Goal: Task Accomplishment & Management: Manage account settings

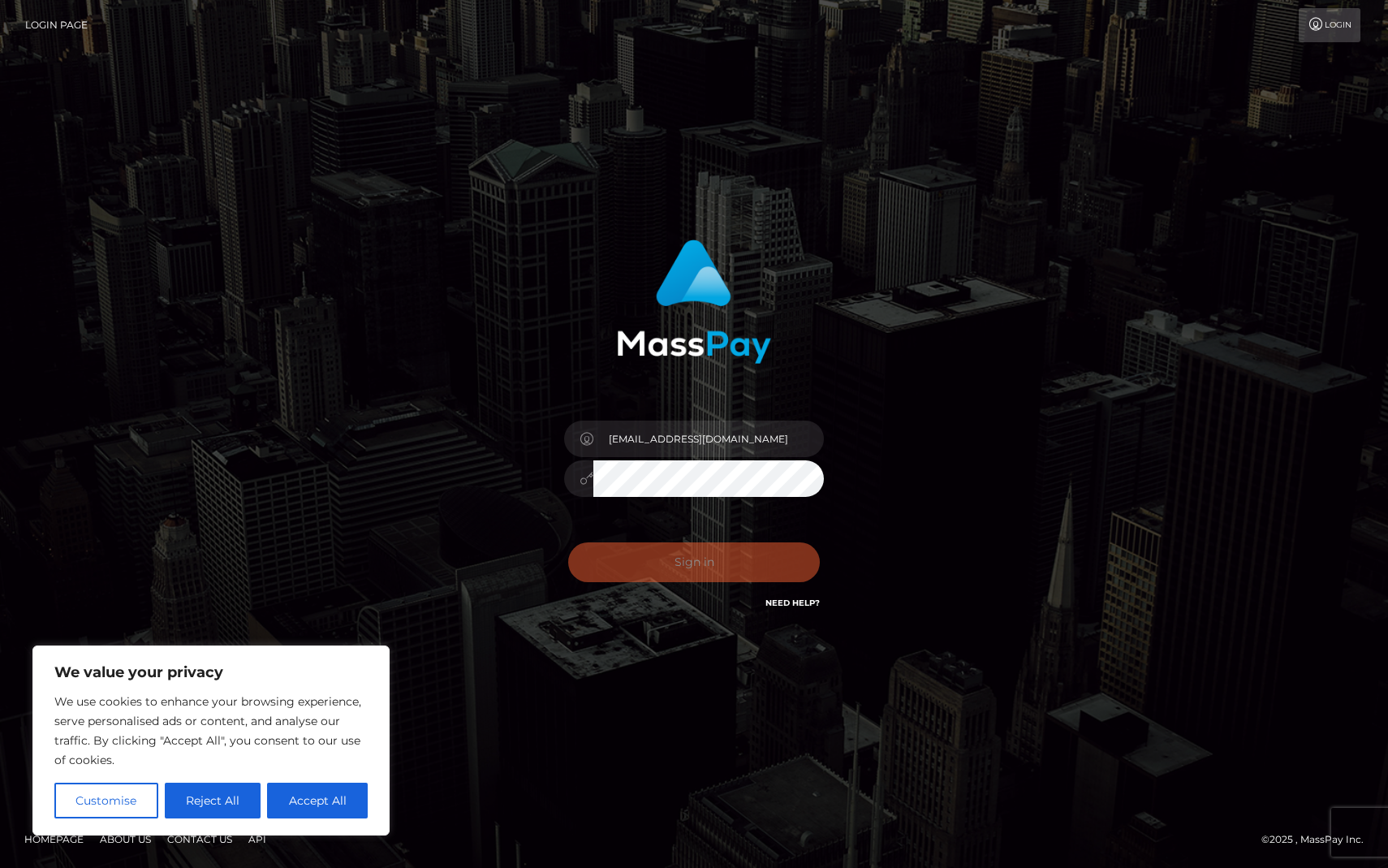
click at [319, 828] on div "We value your privacy We use cookies to enhance your browsing experience, serve…" at bounding box center [211, 741] width 357 height 190
click at [319, 798] on button "Accept All" at bounding box center [318, 800] width 101 height 36
checkbox input "true"
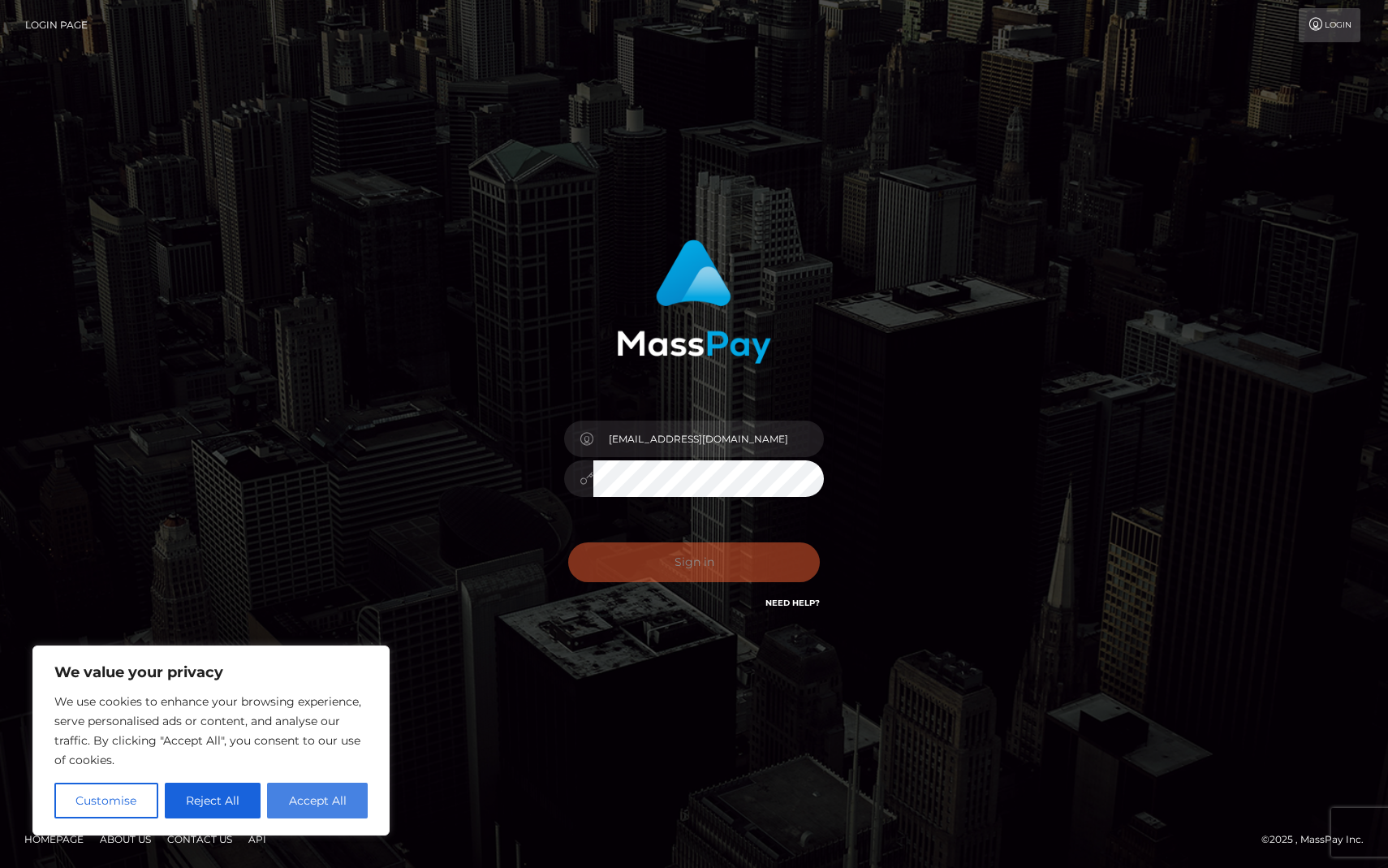
checkbox input "true"
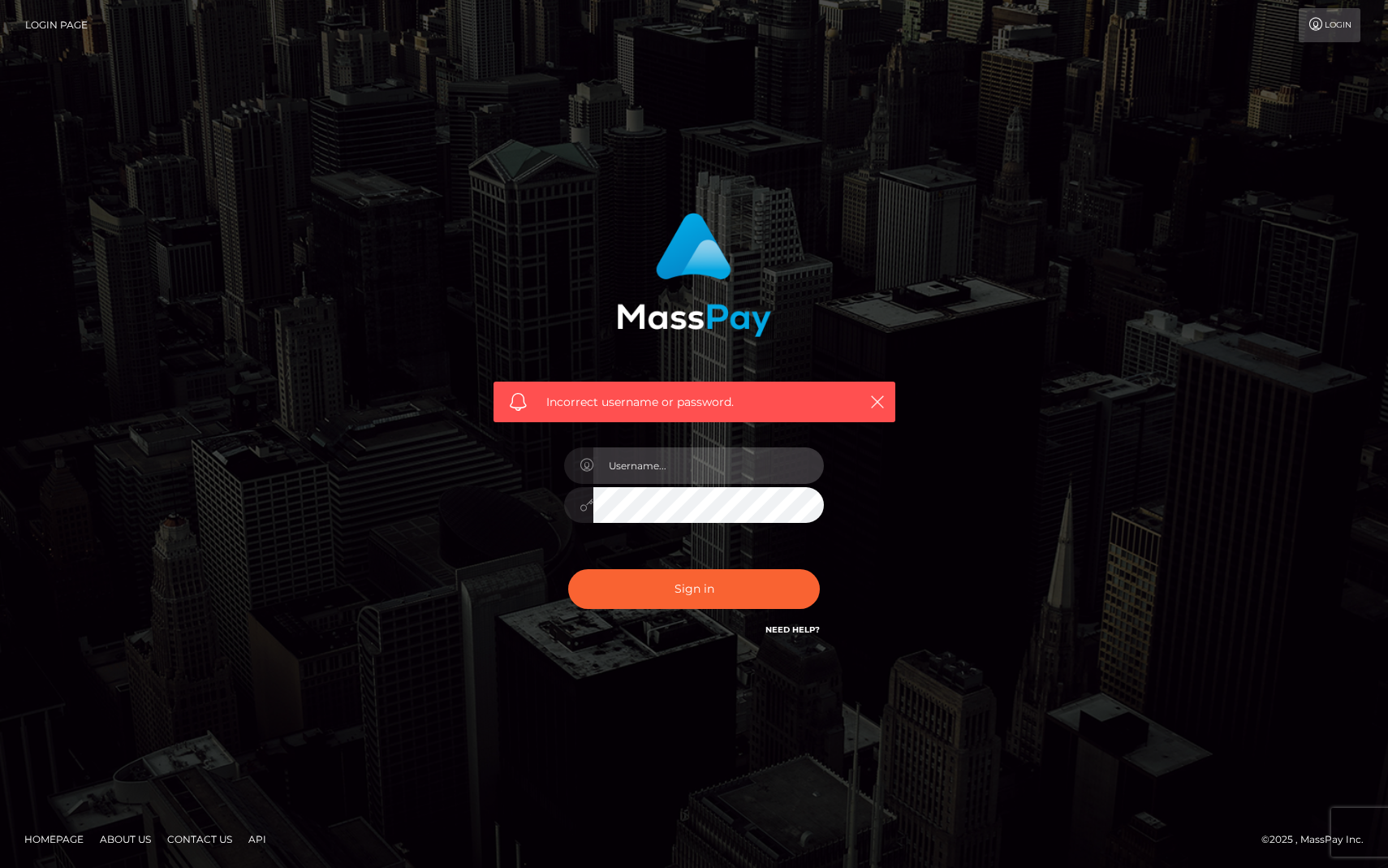
click at [669, 478] on input "text" at bounding box center [708, 465] width 230 height 36
type input "ashleyyamamotoo42@gmail.com"
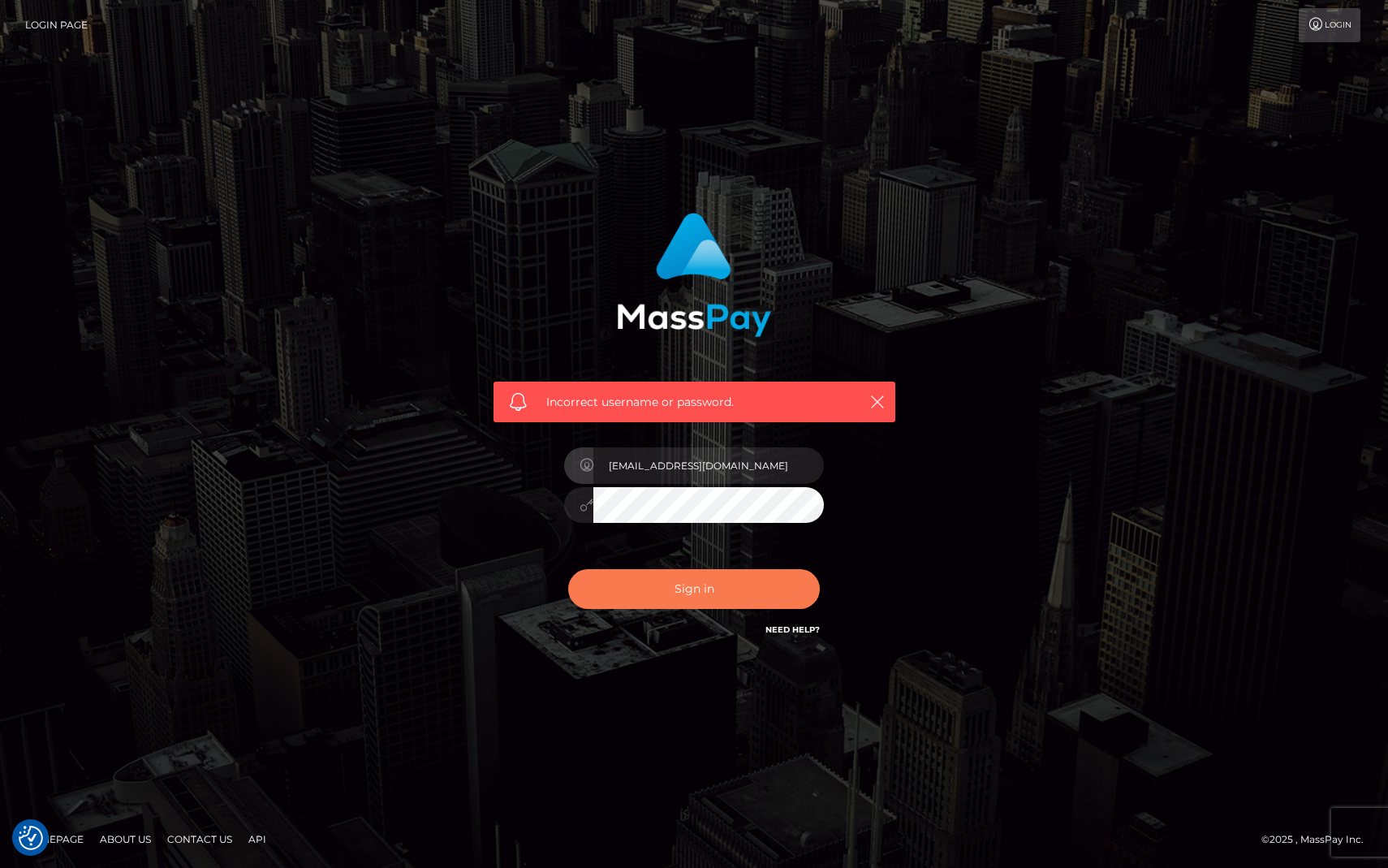
click at [655, 588] on button "Sign in" at bounding box center [694, 589] width 252 height 40
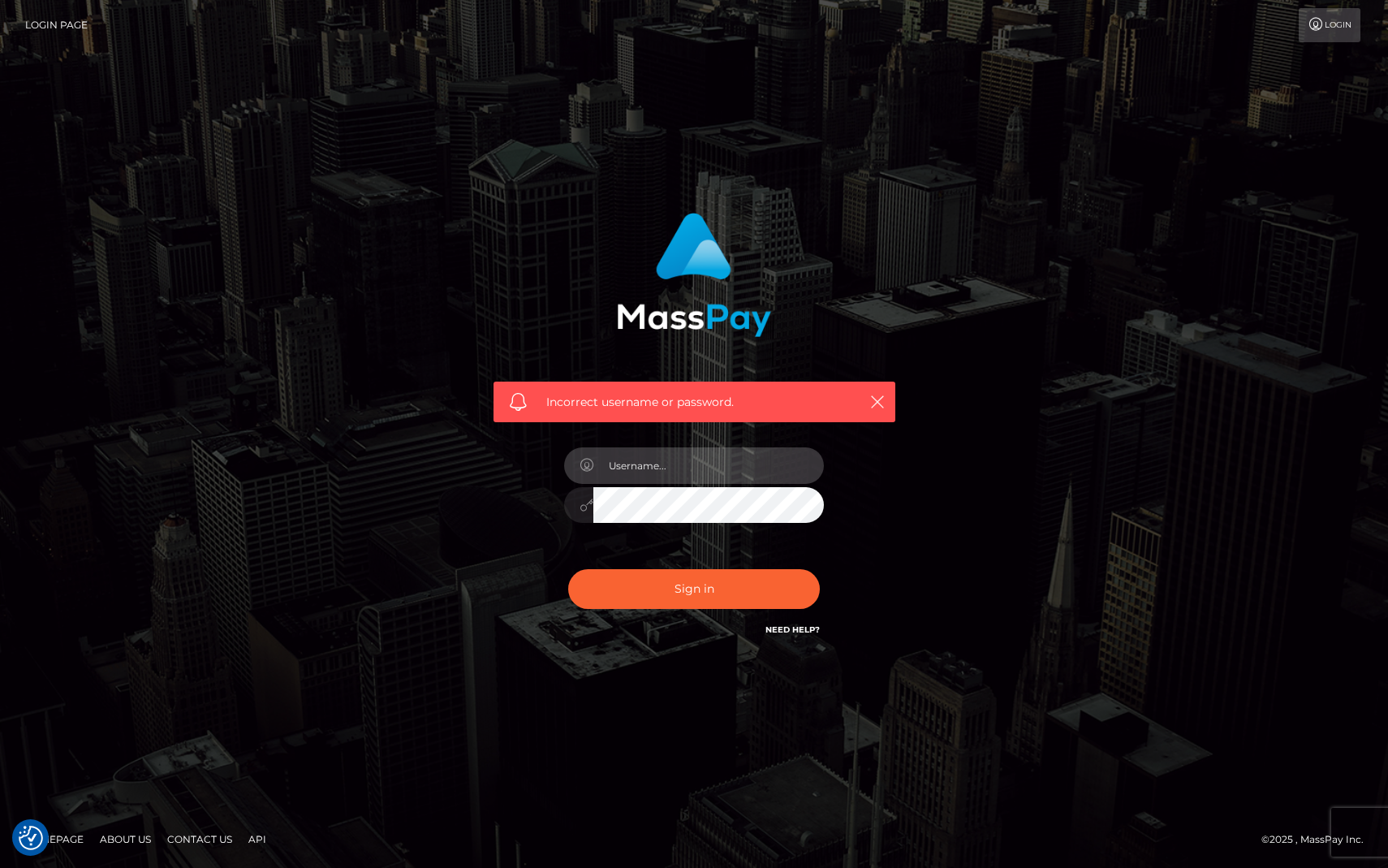
click at [731, 465] on input "text" at bounding box center [708, 465] width 230 height 36
type input "[EMAIL_ADDRESS][DOMAIN_NAME]"
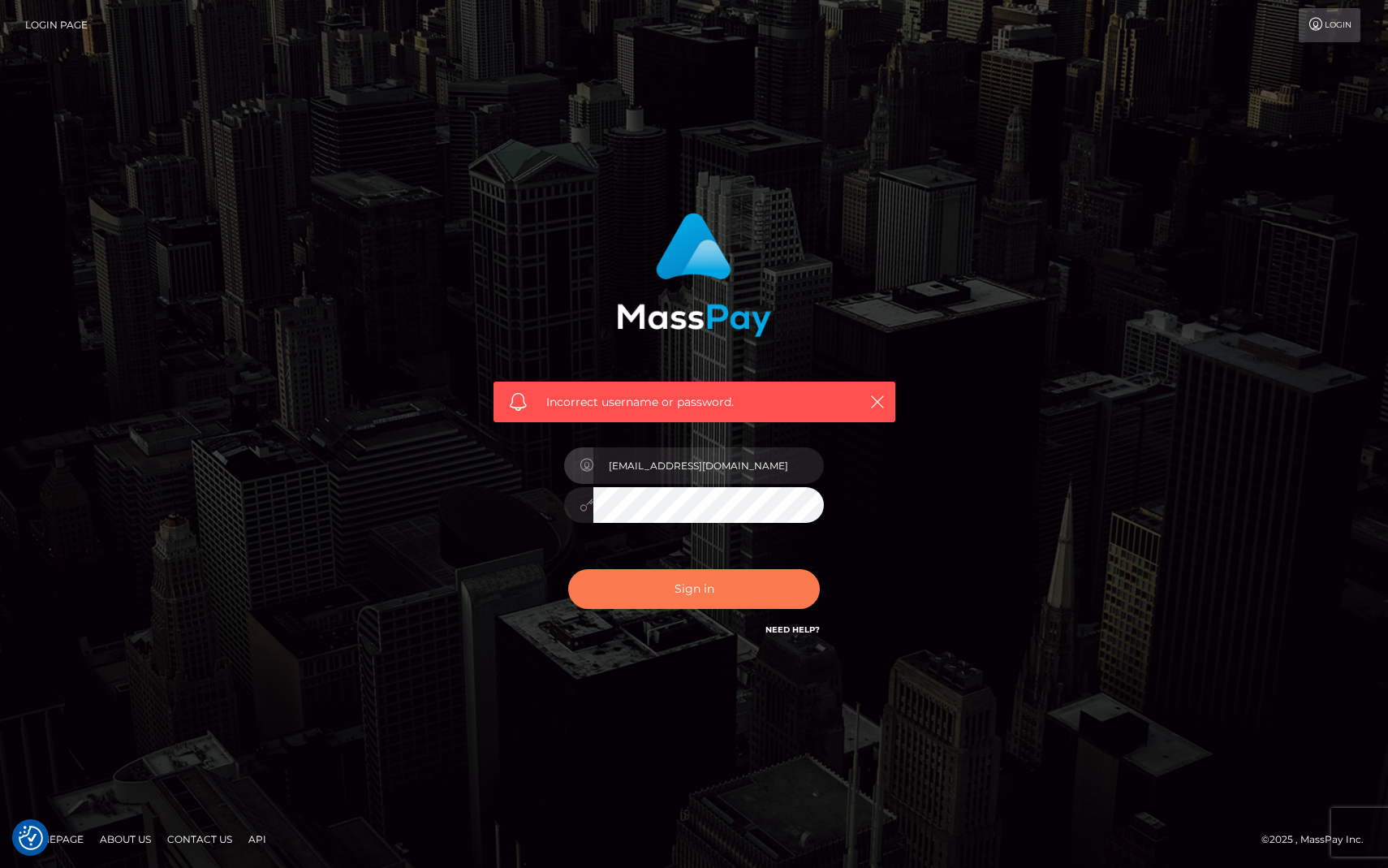
click at [709, 585] on button "Sign in" at bounding box center [694, 589] width 252 height 40
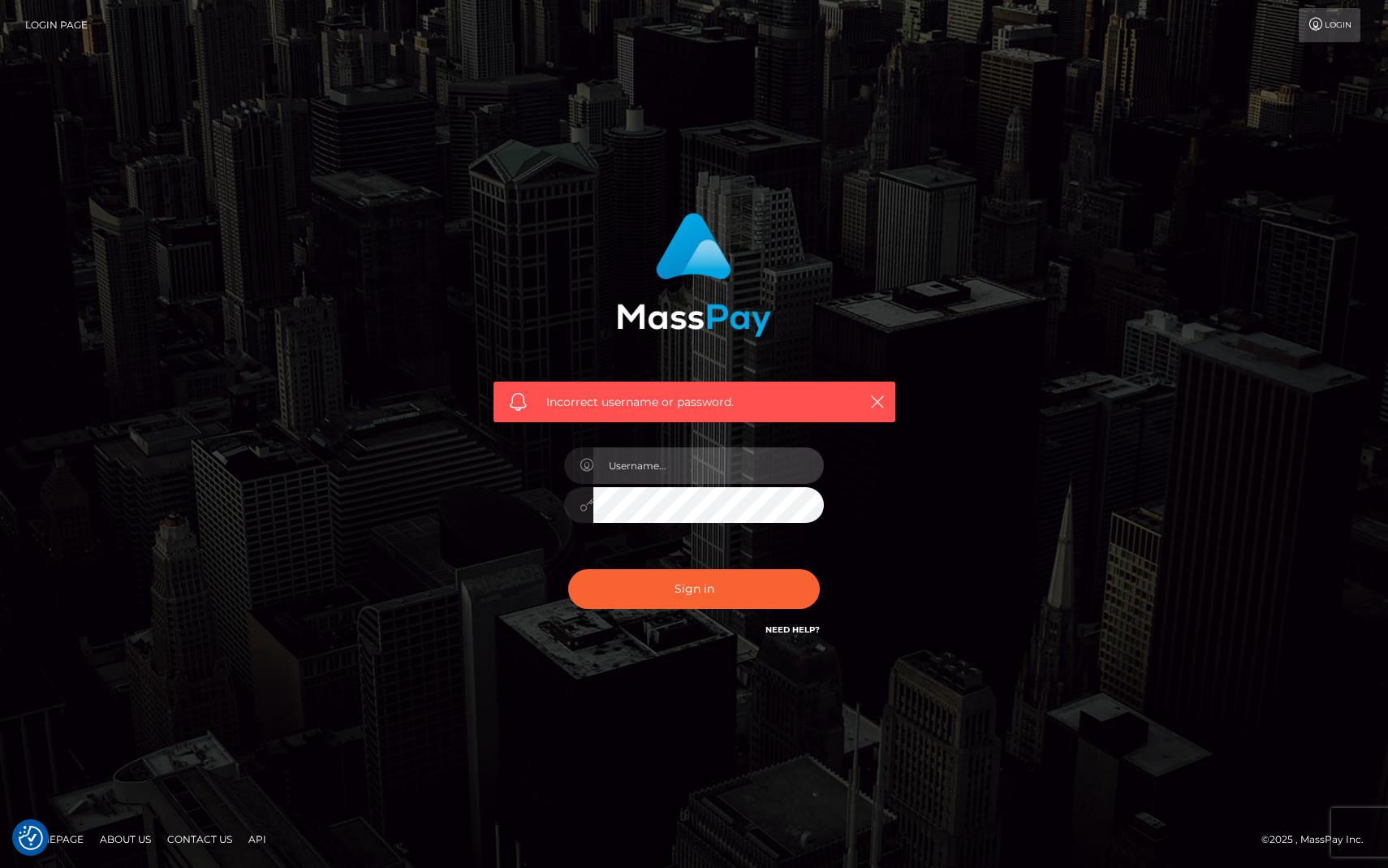
click at [642, 470] on input "text" at bounding box center [708, 465] width 230 height 36
type input "ashleyyamamotoo42@gmail.com"
click at [569, 569] on button "Sign in" at bounding box center [694, 589] width 252 height 40
click at [714, 475] on input "text" at bounding box center [708, 465] width 230 height 36
click at [1317, 31] on link "Login" at bounding box center [1329, 26] width 62 height 34
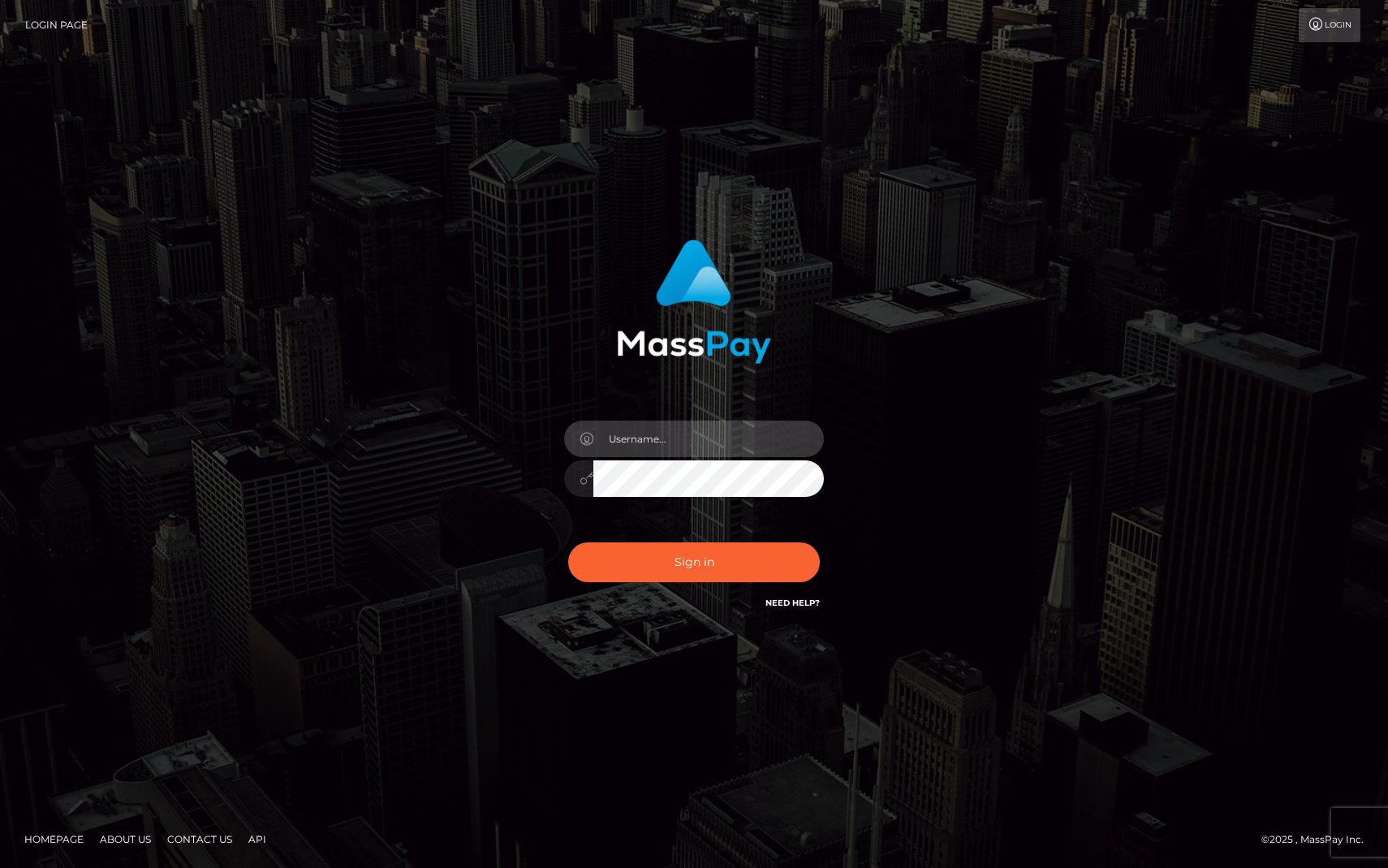
click at [742, 448] on input "text" at bounding box center [708, 438] width 230 height 36
type input "[EMAIL_ADDRESS][DOMAIN_NAME]"
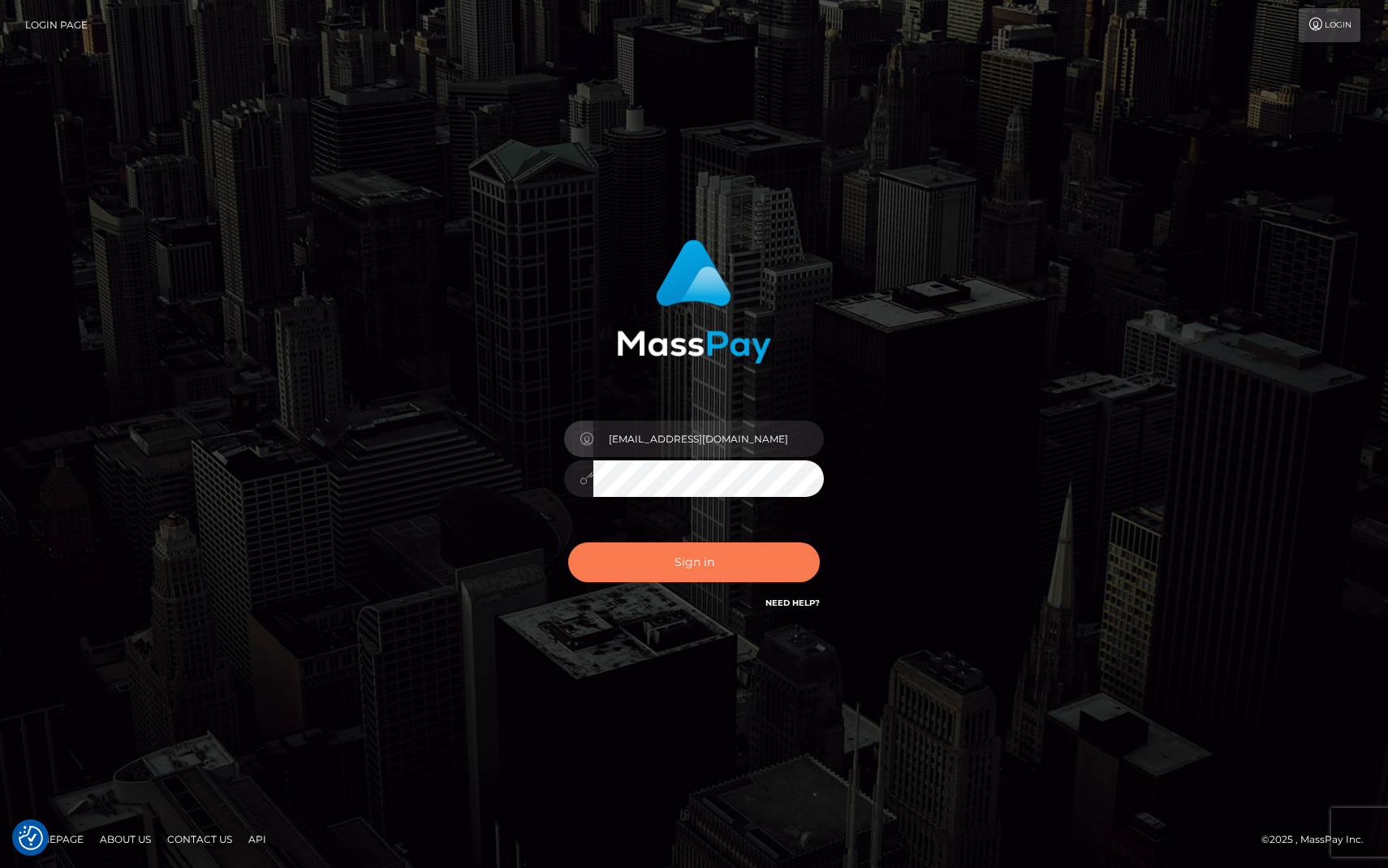
click at [719, 570] on button "Sign in" at bounding box center [694, 562] width 252 height 40
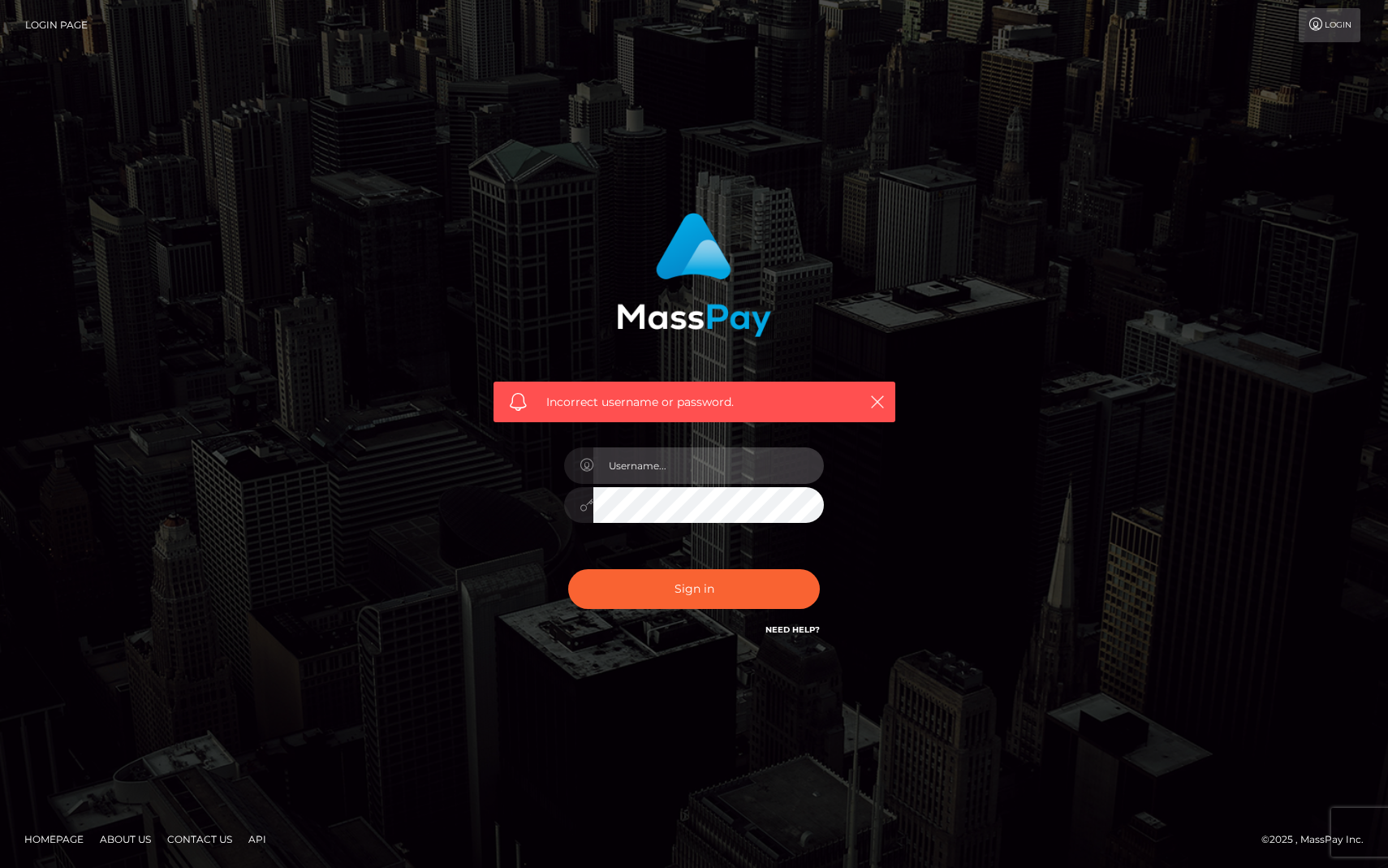
click at [671, 482] on input "text" at bounding box center [708, 465] width 230 height 36
type input "ashleyyamamotoo42@gmail.com"
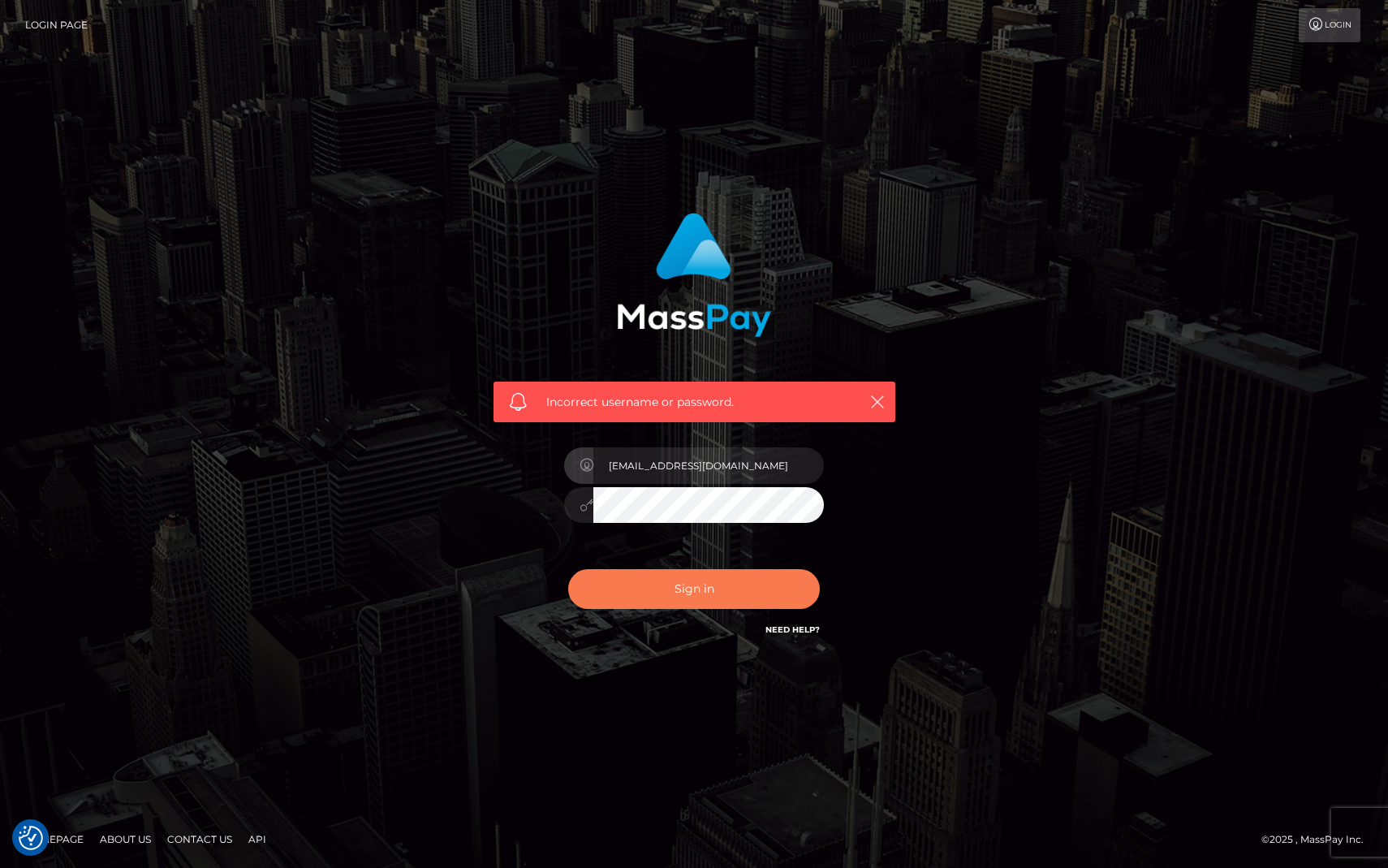
click at [694, 591] on button "Sign in" at bounding box center [694, 589] width 252 height 40
click at [790, 630] on link "Need Help?" at bounding box center [792, 629] width 54 height 10
